Goal: Information Seeking & Learning: Learn about a topic

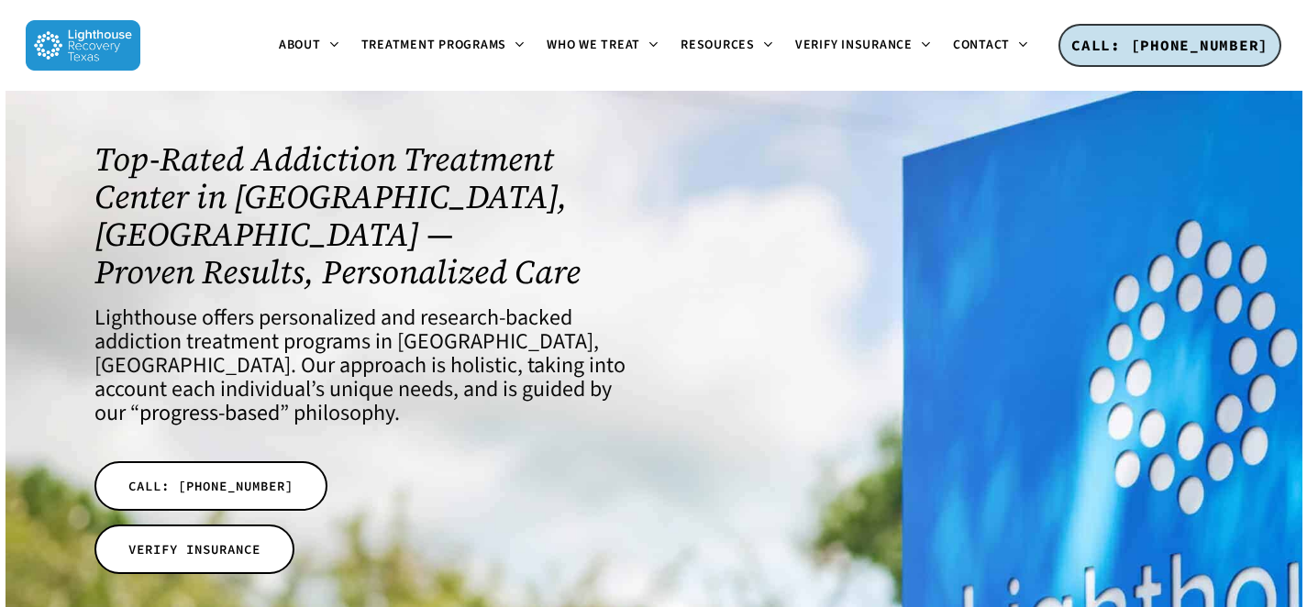
scroll to position [91, 0]
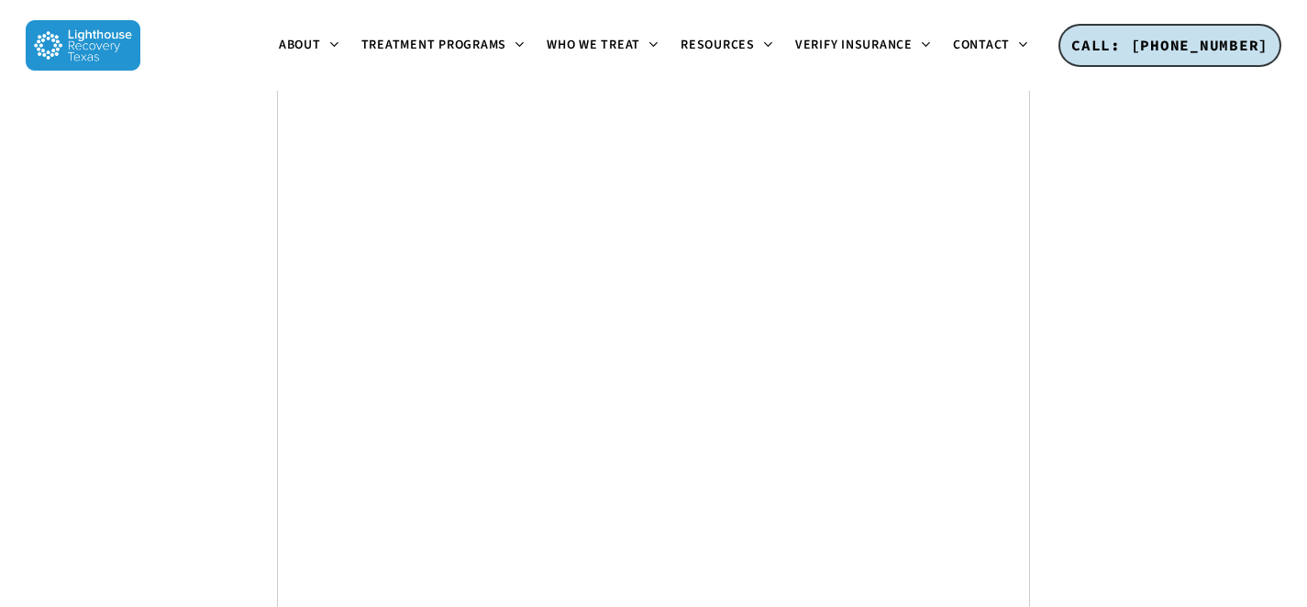
scroll to position [6962, 0]
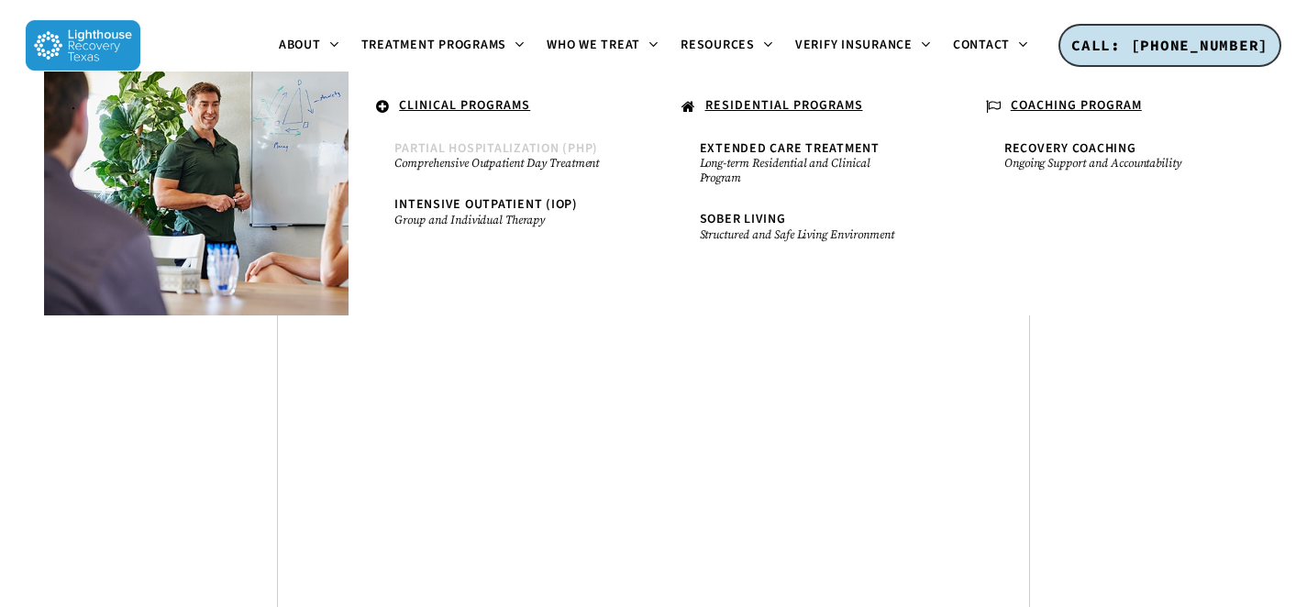
click at [448, 148] on span "Partial Hospitalization (PHP)" at bounding box center [496, 148] width 204 height 18
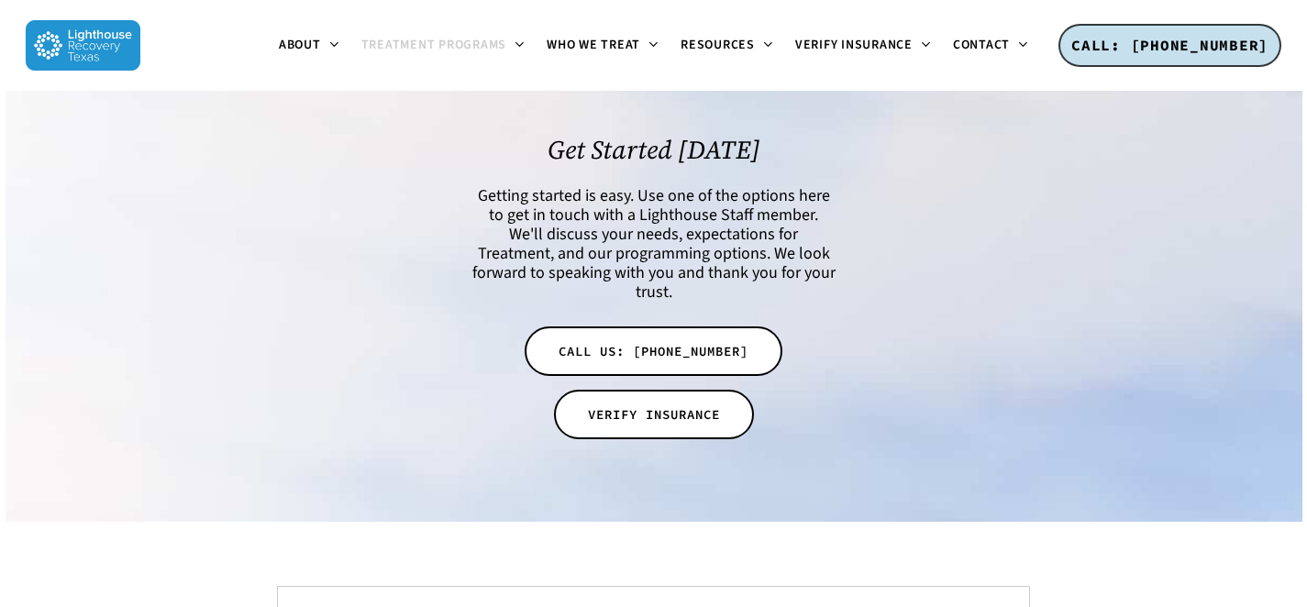
scroll to position [10292, 0]
